Goal: Information Seeking & Learning: Learn about a topic

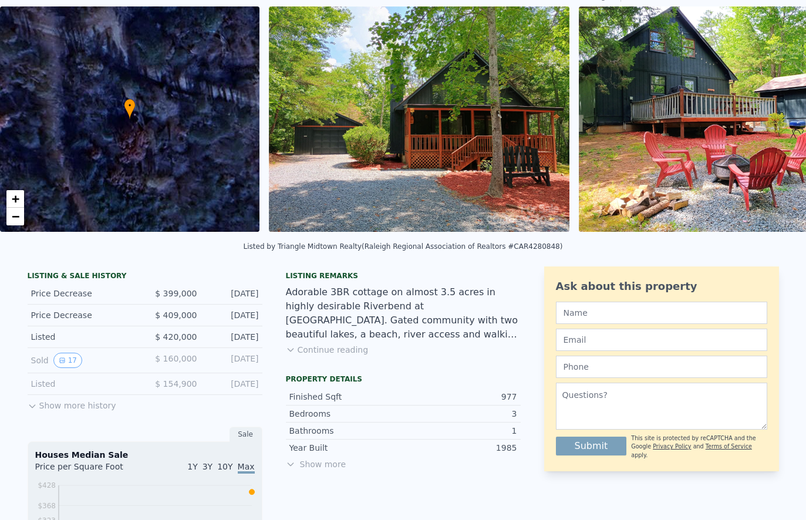
scroll to position [65, 0]
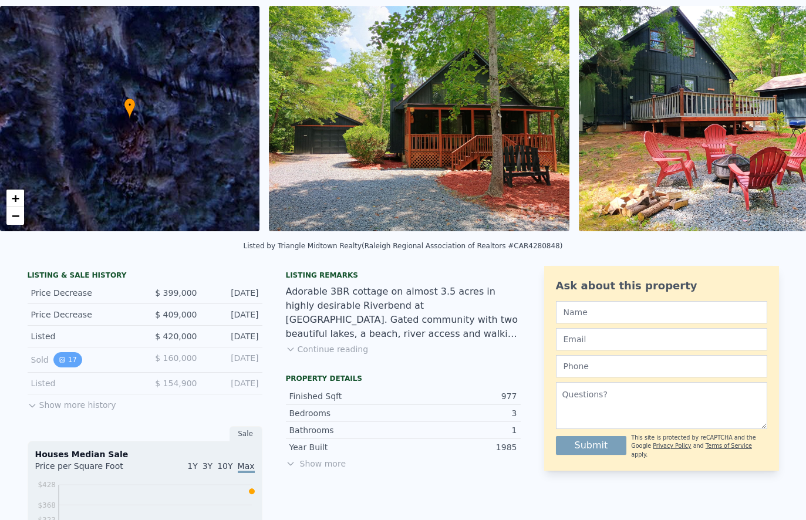
click at [66, 359] on button "17" at bounding box center [67, 359] width 29 height 15
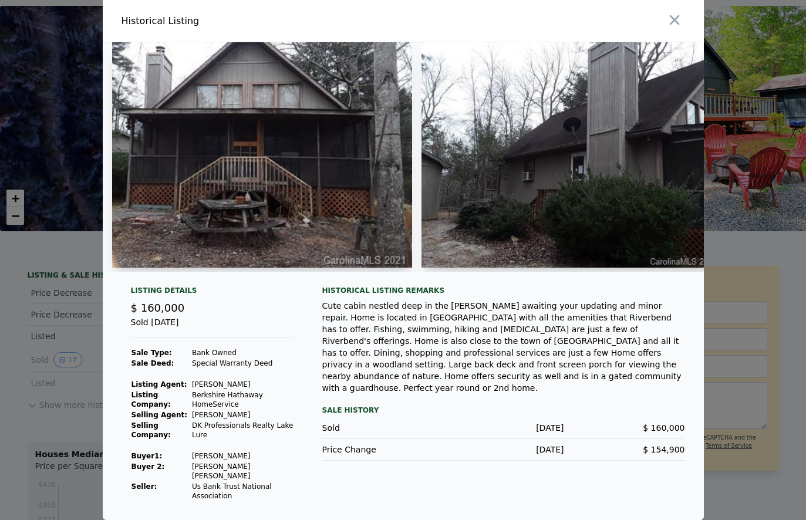
click at [195, 158] on img at bounding box center [262, 154] width 300 height 225
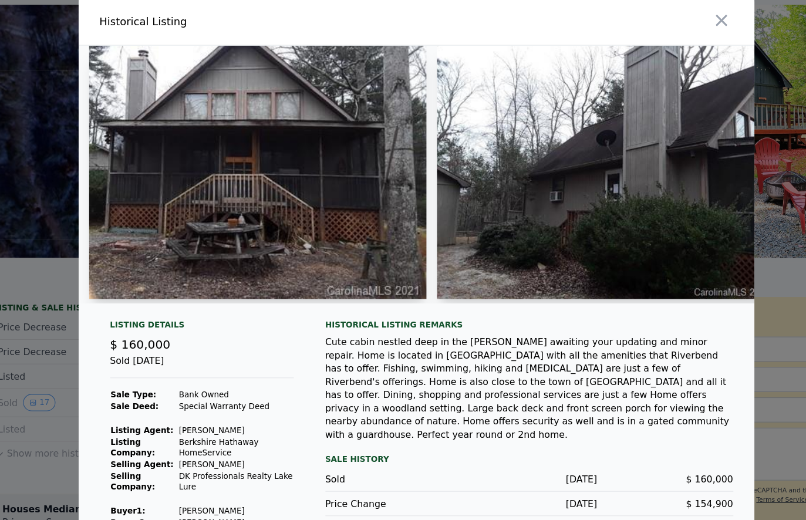
click at [42, 148] on div at bounding box center [403, 260] width 806 height 520
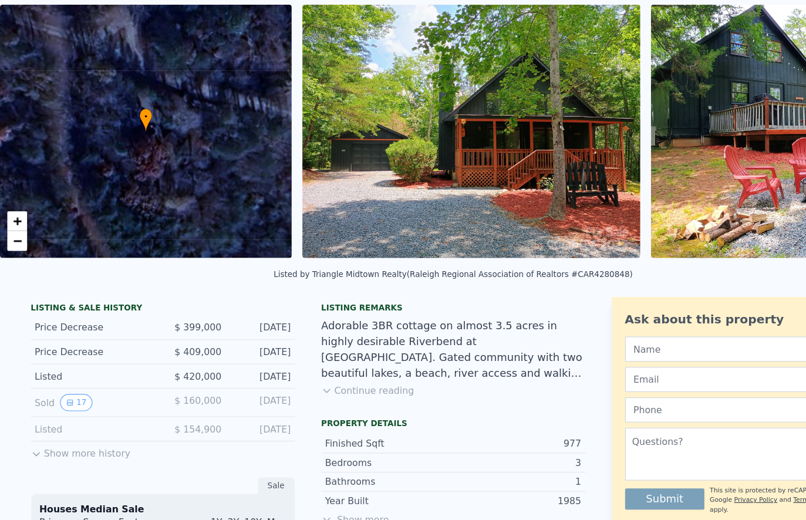
click at [425, 144] on img at bounding box center [419, 118] width 300 height 225
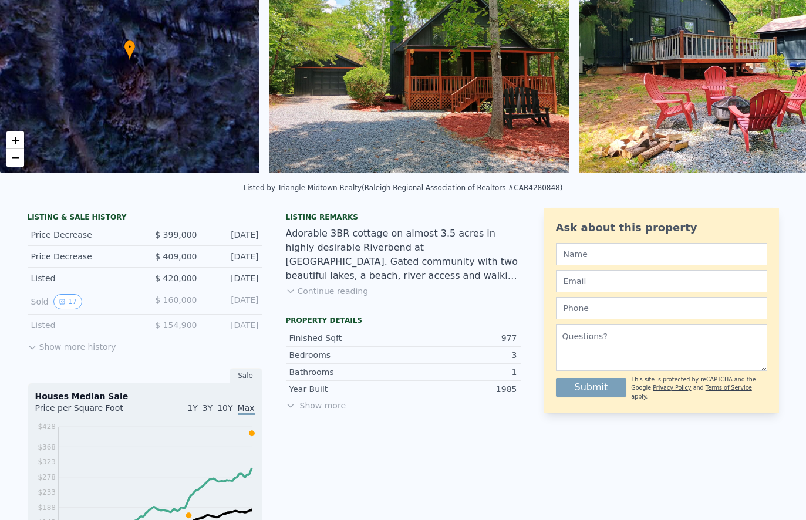
scroll to position [141, 0]
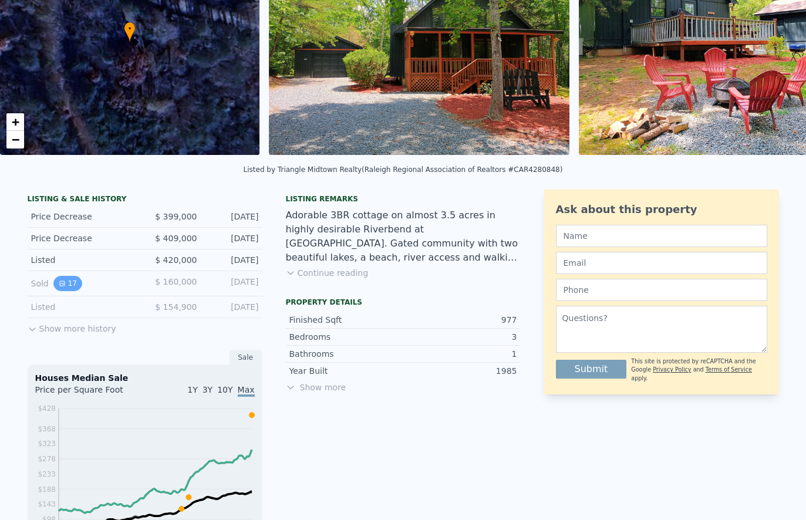
click at [70, 288] on button "17" at bounding box center [67, 283] width 29 height 15
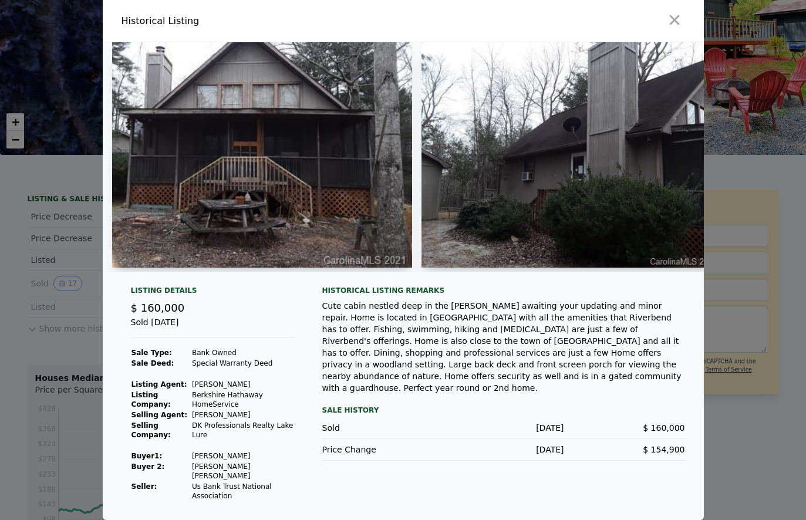
click at [222, 161] on img at bounding box center [262, 154] width 300 height 225
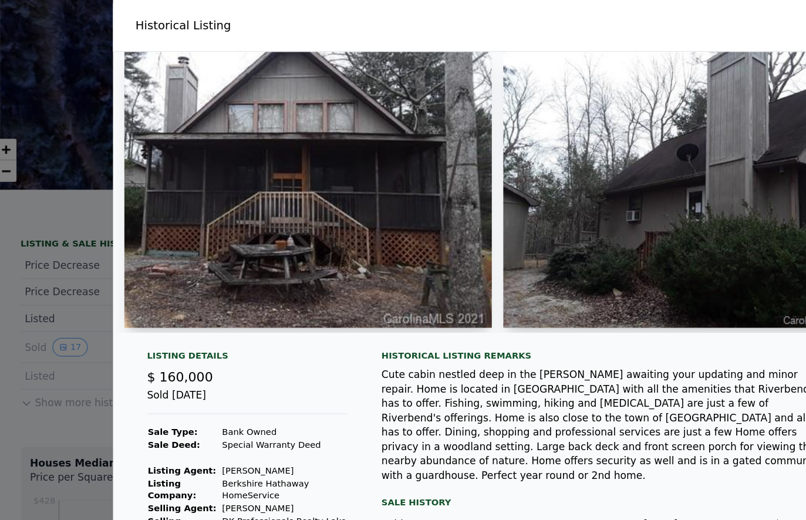
scroll to position [0, 0]
click at [157, 114] on img at bounding box center [262, 154] width 300 height 225
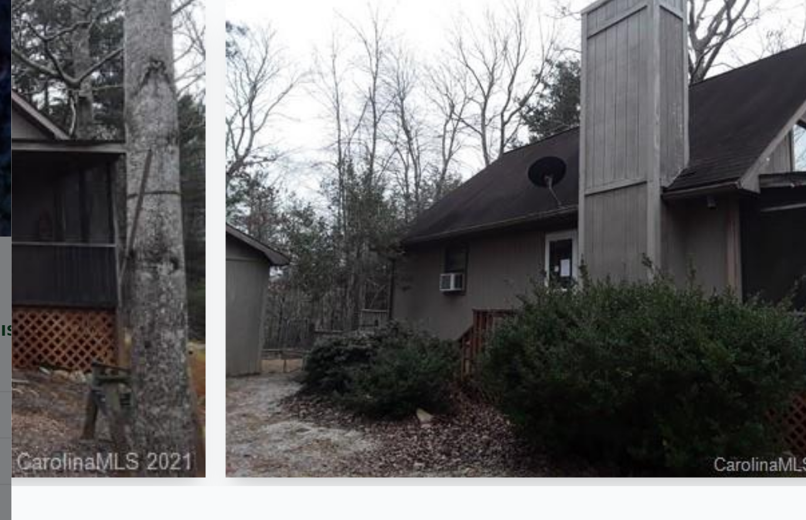
scroll to position [0, 174]
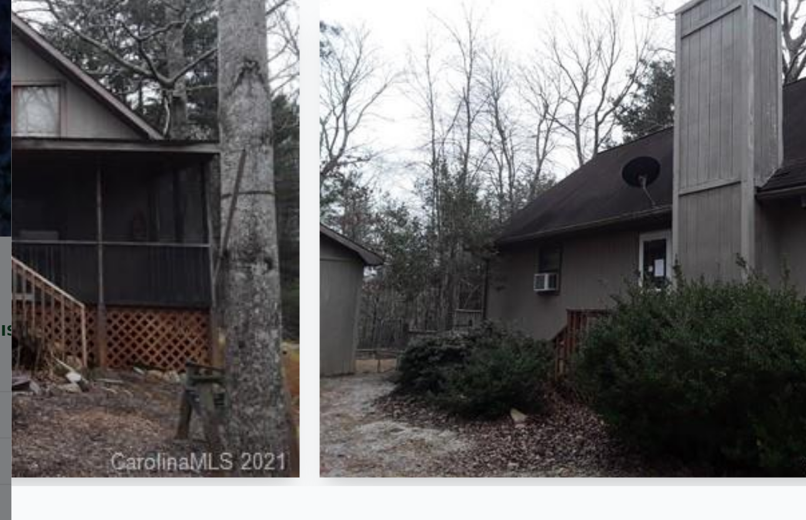
click at [54, 116] on img at bounding box center [88, 154] width 300 height 225
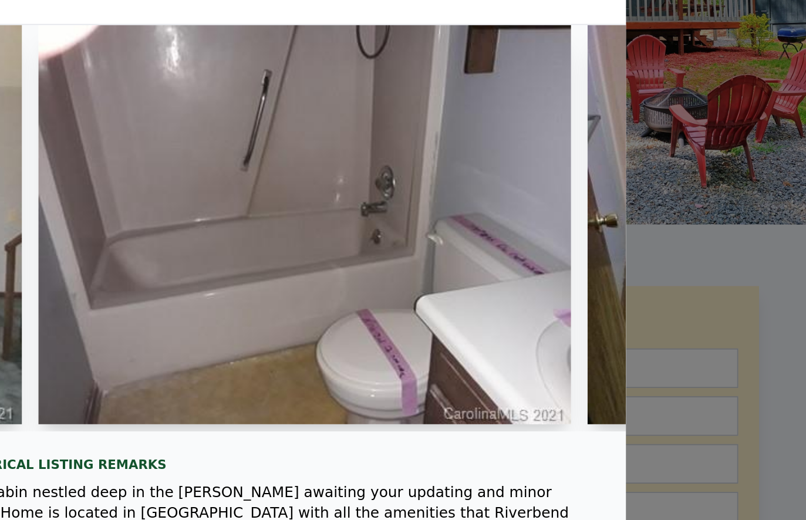
scroll to position [0, 1924]
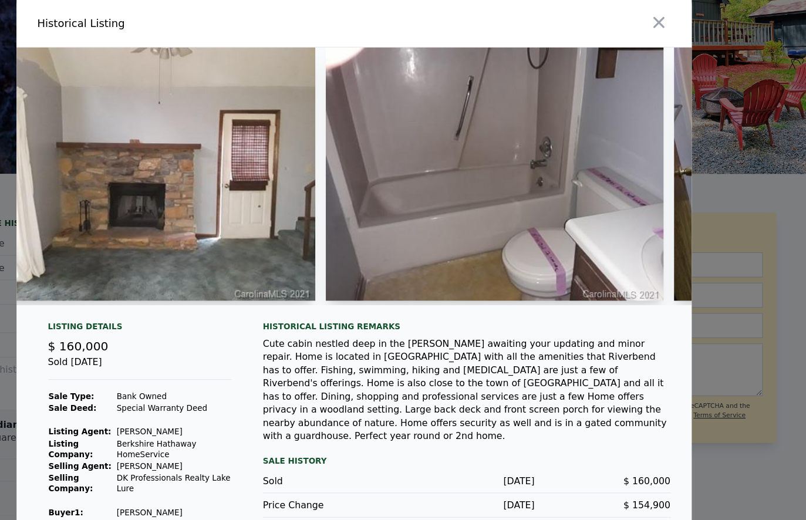
click at [674, 147] on div at bounding box center [403, 260] width 806 height 520
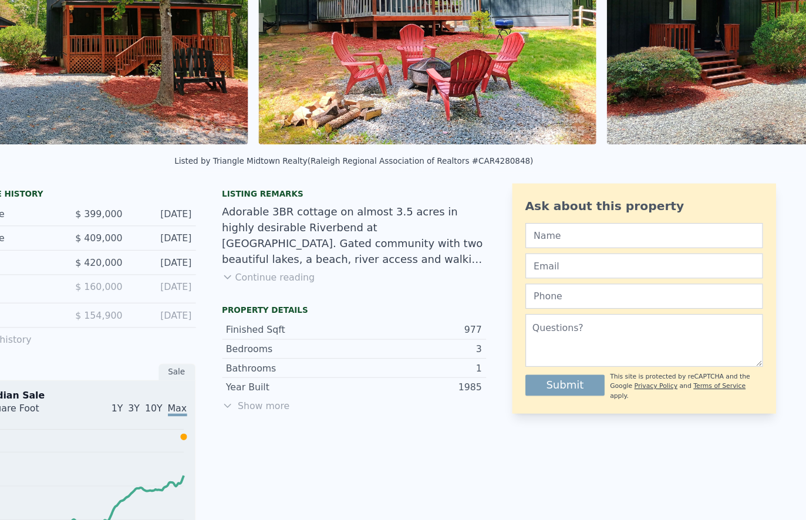
scroll to position [174, 0]
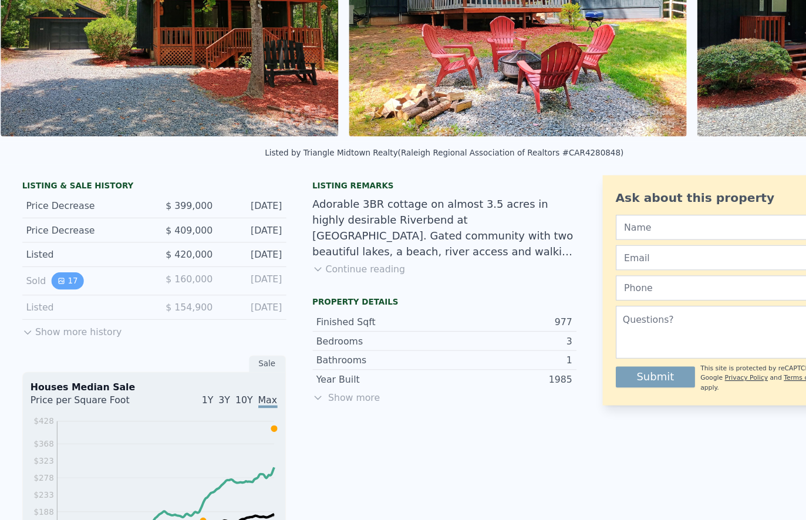
click at [58, 246] on button "17" at bounding box center [67, 249] width 29 height 15
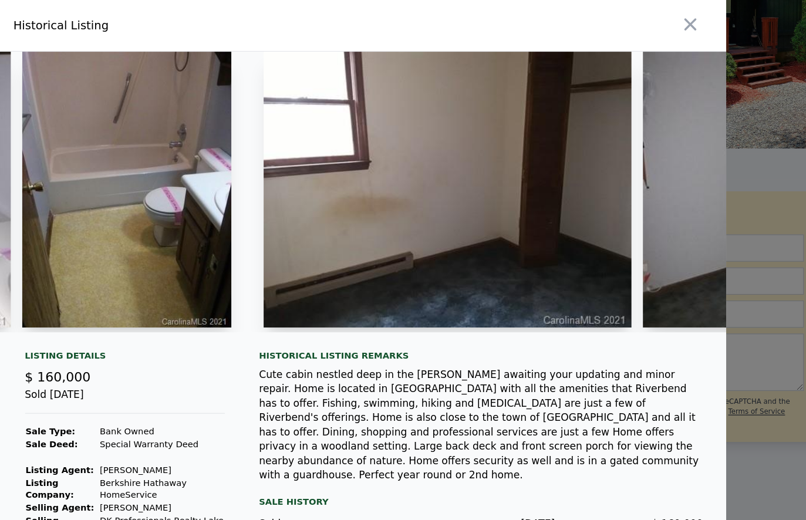
scroll to position [0, 2484]
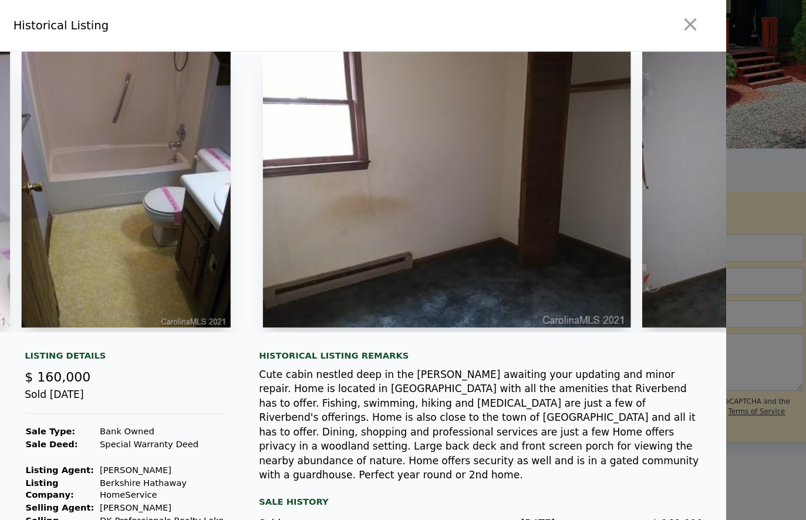
click at [325, 141] on img at bounding box center [475, 154] width 300 height 225
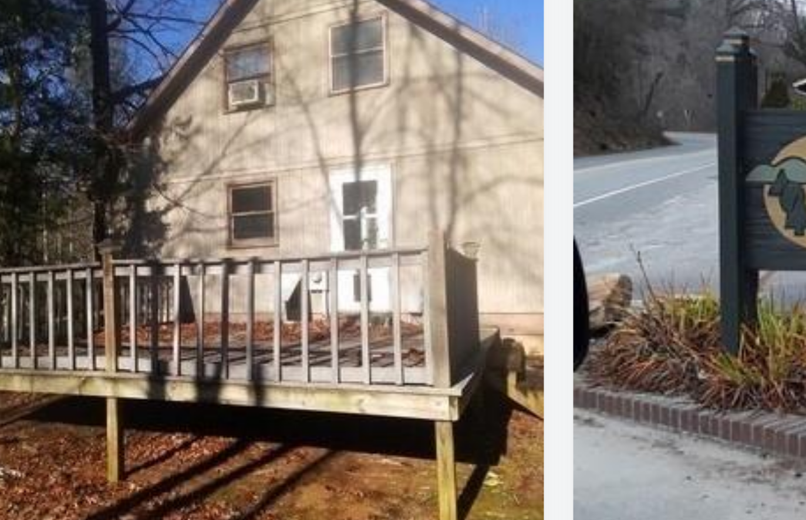
scroll to position [0, 4313]
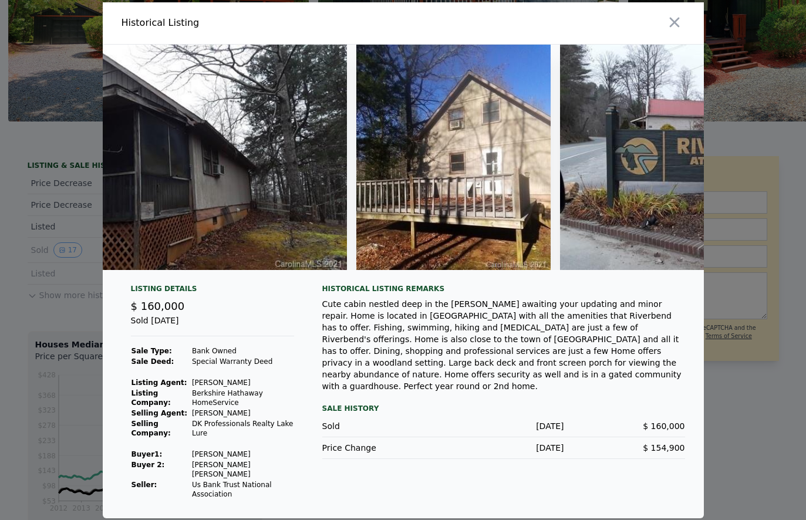
click at [102, 373] on div at bounding box center [403, 260] width 806 height 520
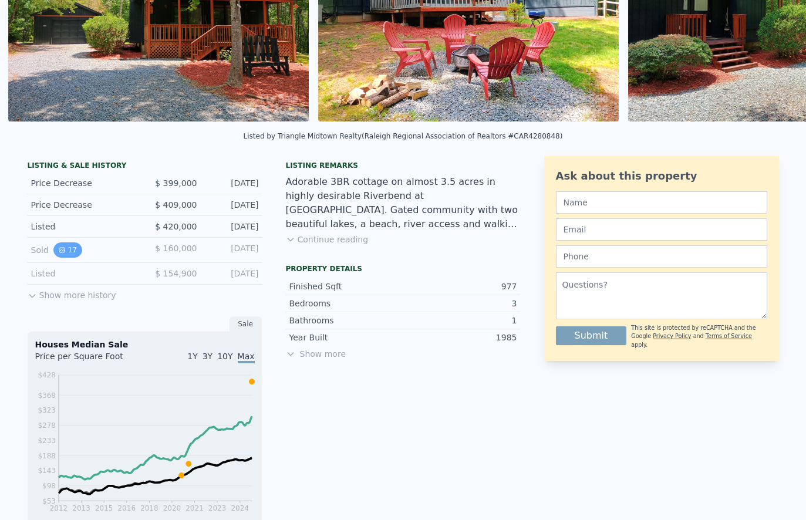
click at [65, 252] on button "17" at bounding box center [67, 249] width 29 height 15
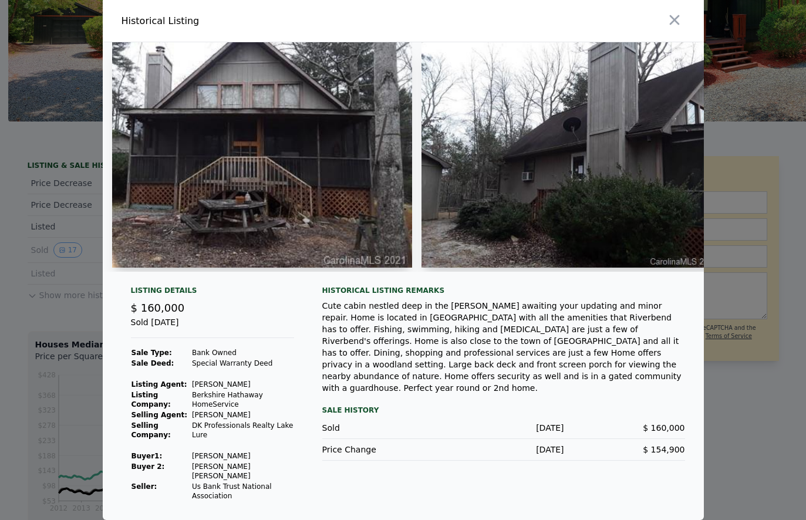
click at [51, 184] on div at bounding box center [403, 260] width 806 height 520
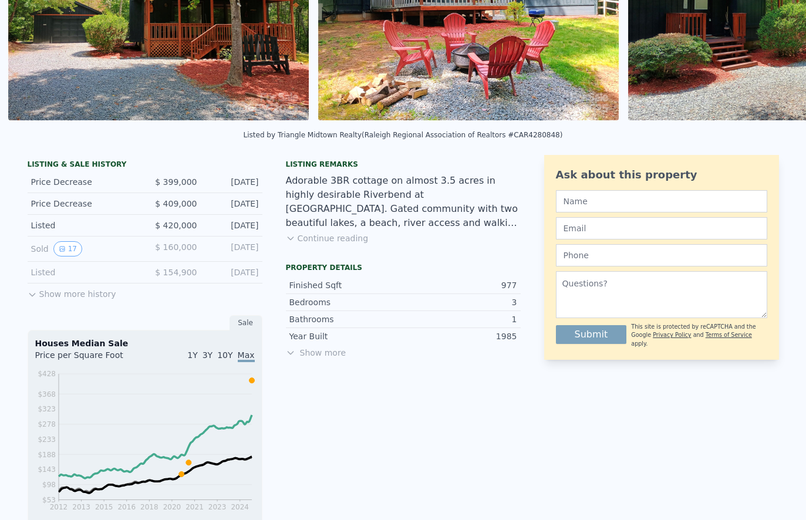
scroll to position [179, 0]
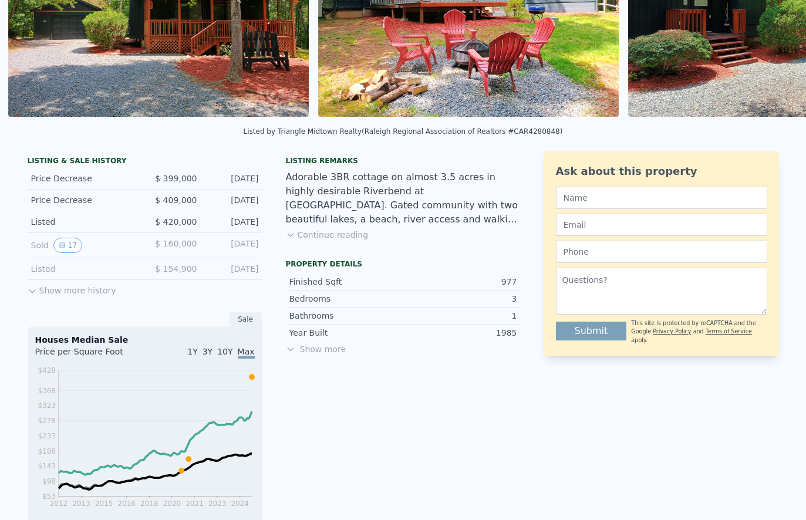
click at [46, 292] on button "Show more history" at bounding box center [72, 288] width 89 height 16
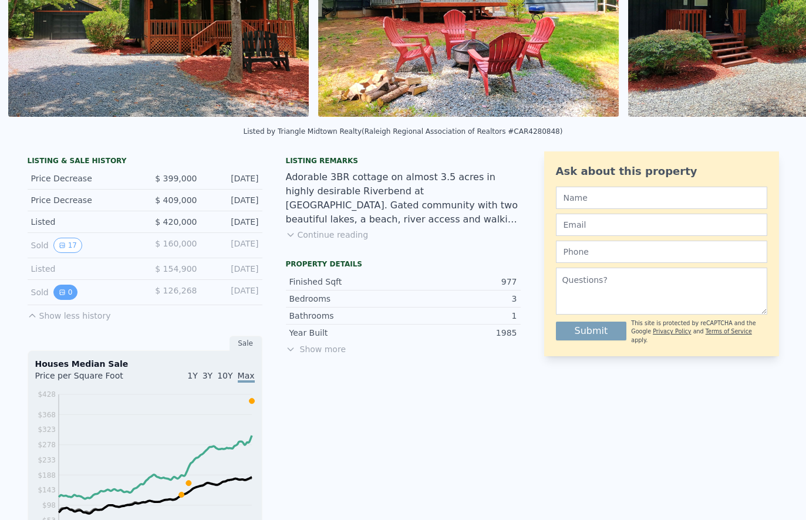
click at [66, 296] on button "0" at bounding box center [65, 292] width 25 height 15
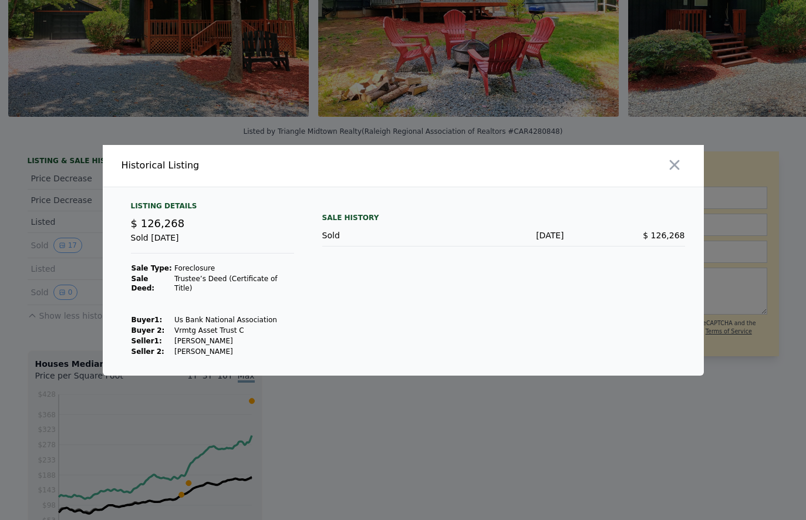
click at [72, 341] on div at bounding box center [403, 260] width 806 height 520
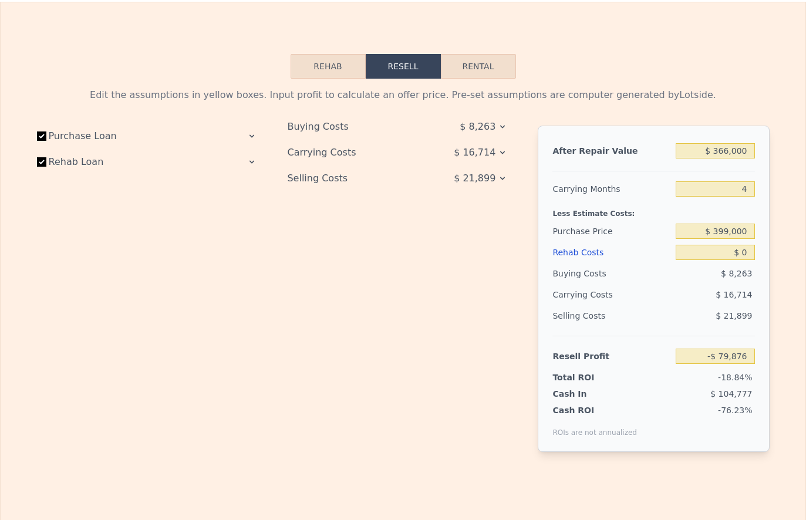
scroll to position [1751, 0]
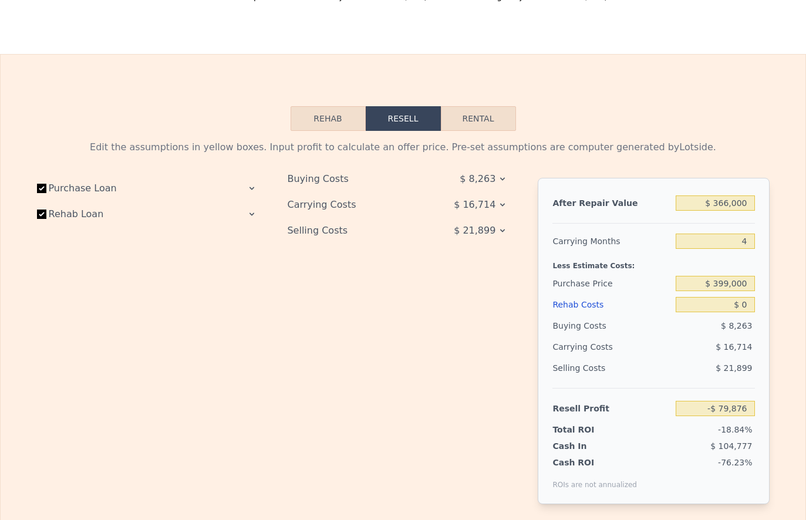
click at [483, 124] on button "Rental" at bounding box center [478, 118] width 75 height 25
select select "30"
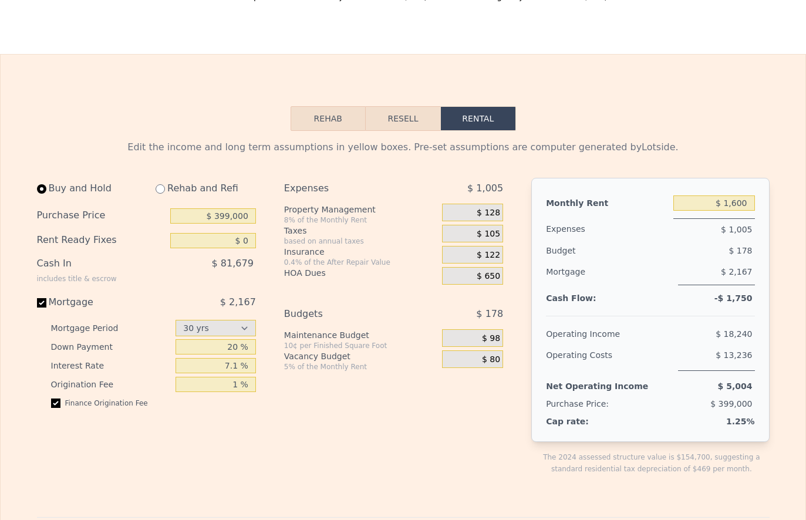
click at [316, 111] on button "Rehab" at bounding box center [328, 118] width 75 height 25
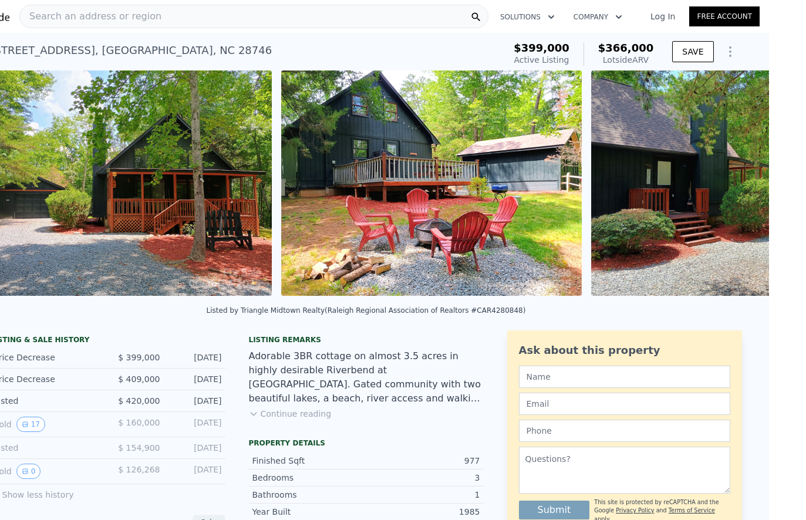
scroll to position [21, 29]
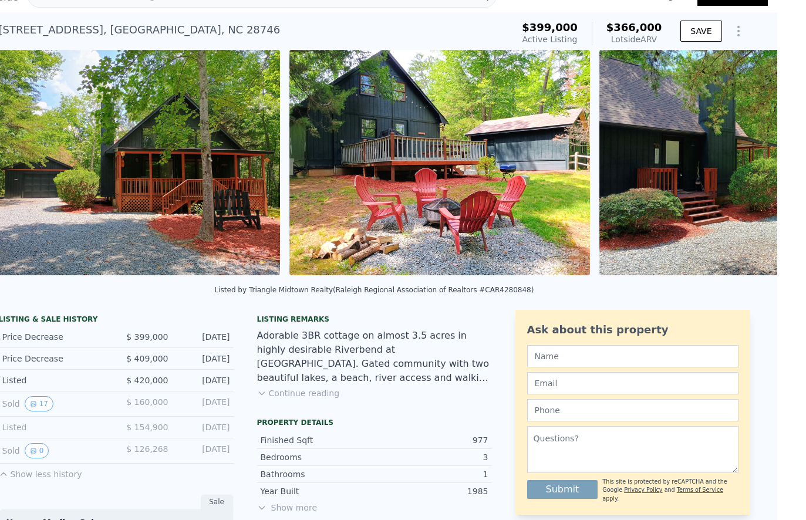
click at [279, 394] on button "Continue reading" at bounding box center [298, 393] width 83 height 12
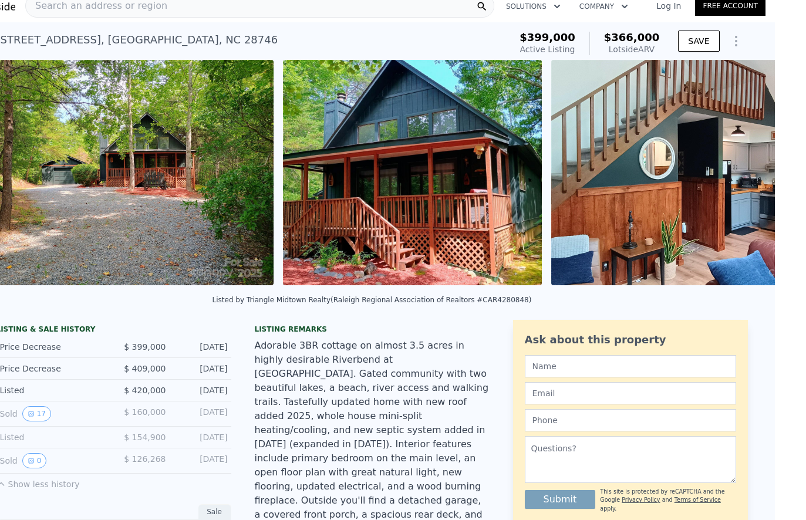
scroll to position [0, 1818]
